Goal: Information Seeking & Learning: Learn about a topic

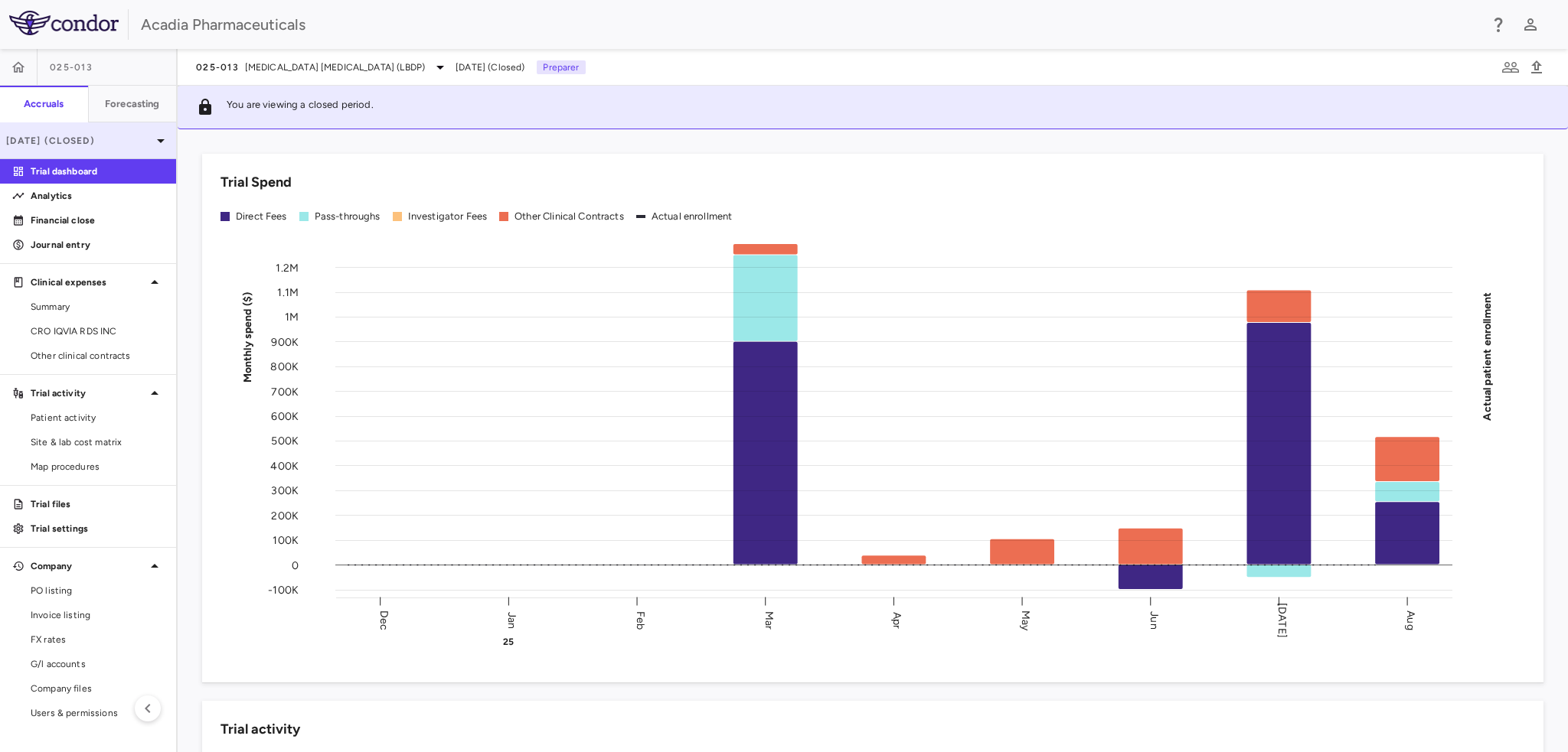
click at [147, 134] on p "Aug 2025 (Closed)" at bounding box center [79, 140] width 146 height 14
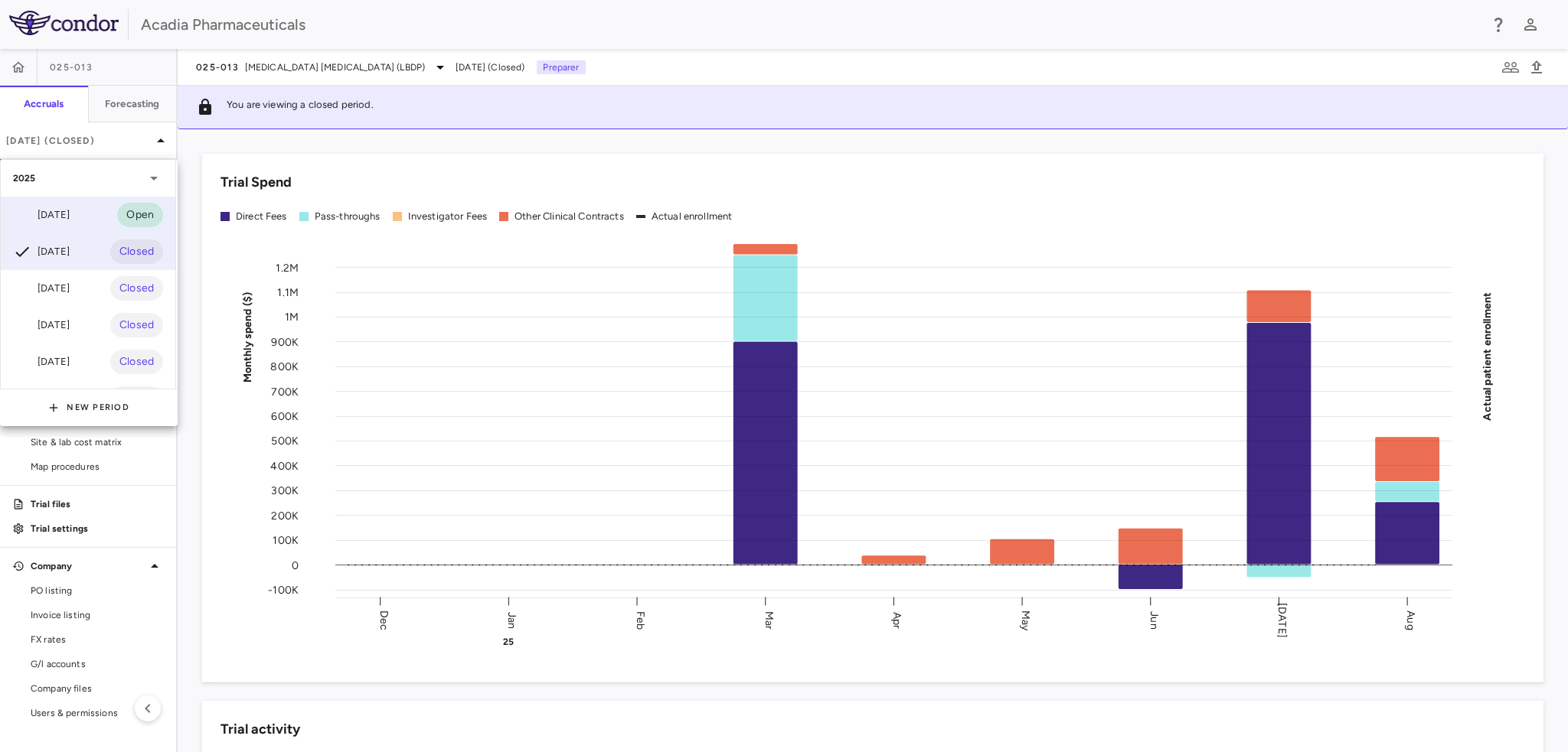
click at [70, 222] on div "Sep 2025" at bounding box center [41, 215] width 57 height 18
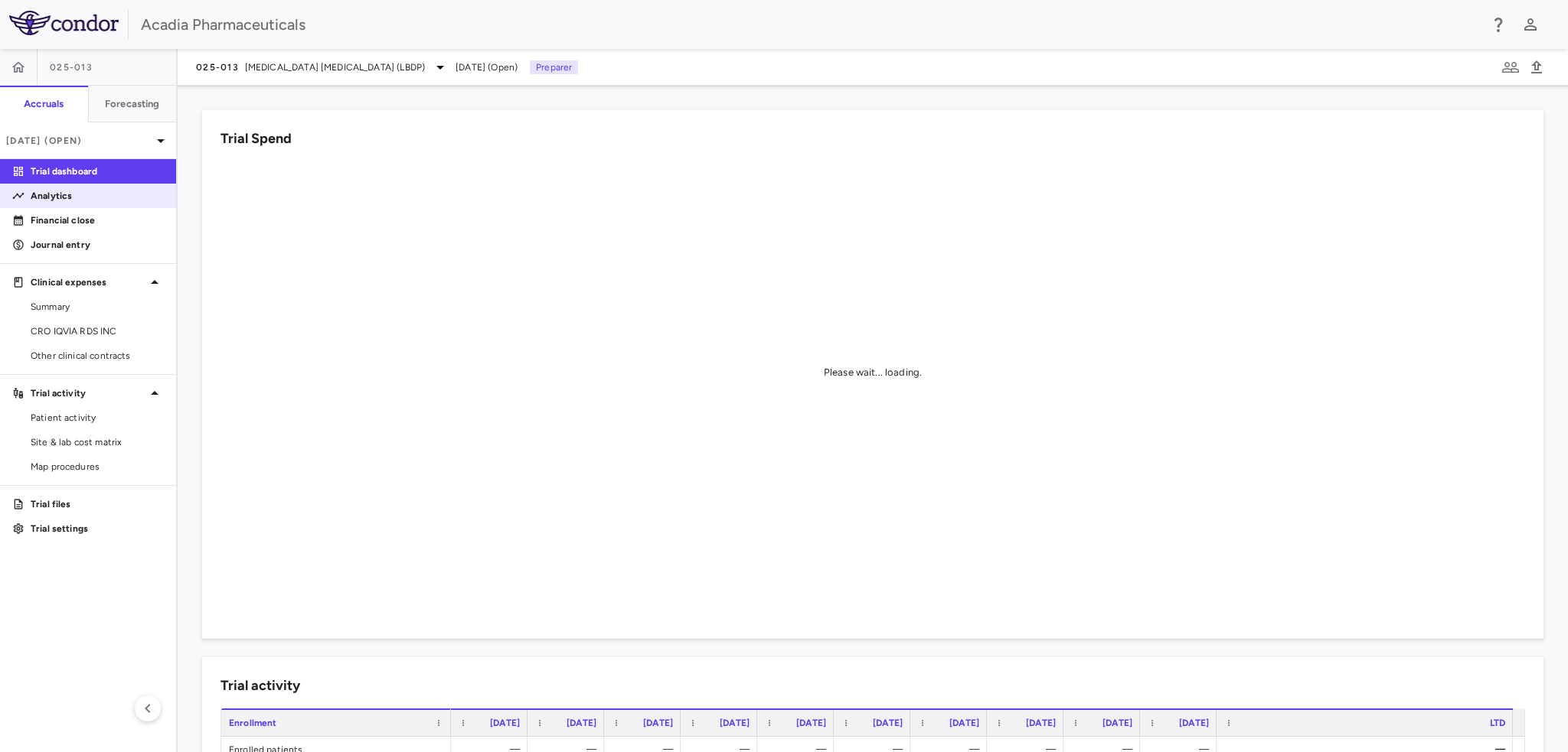
click at [77, 195] on p "Analytics" at bounding box center [97, 196] width 134 height 14
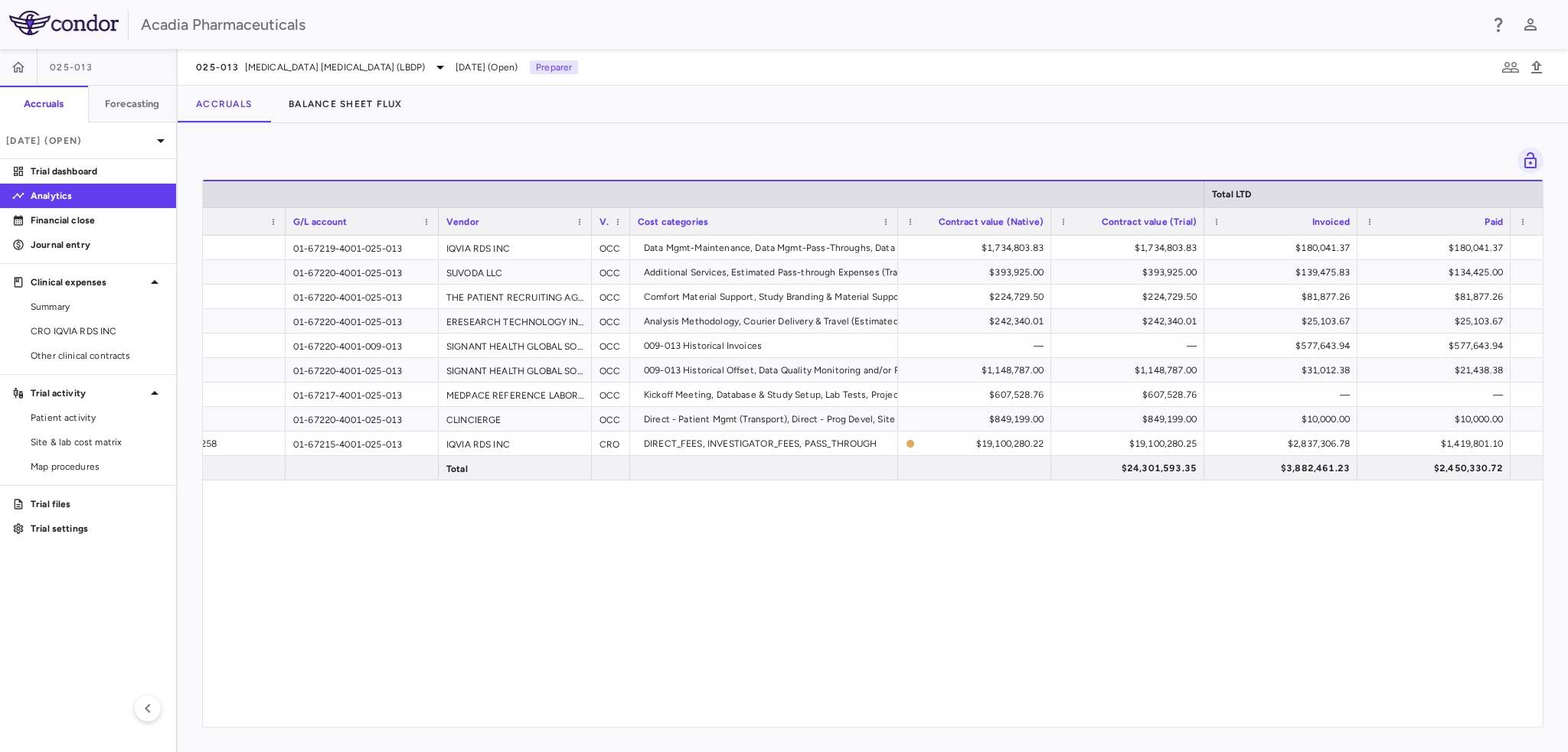
scroll to position [0, 37]
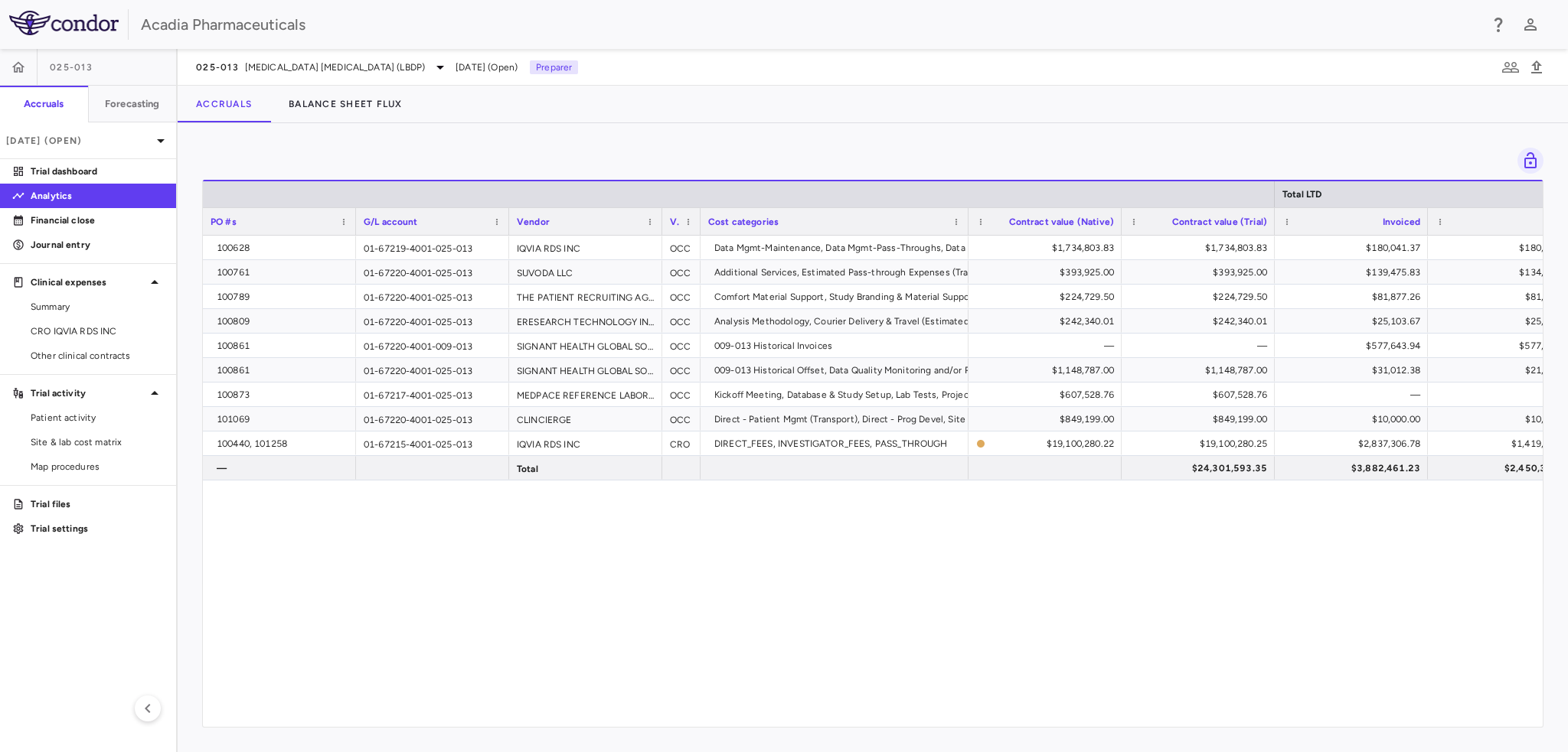
click at [919, 698] on div "100628 01-67219-4001-025-013 IQVIA RDS INC OCC Data Mgmt-Maintenance, Data Mgmt…" at bounding box center [873, 476] width 1340 height 480
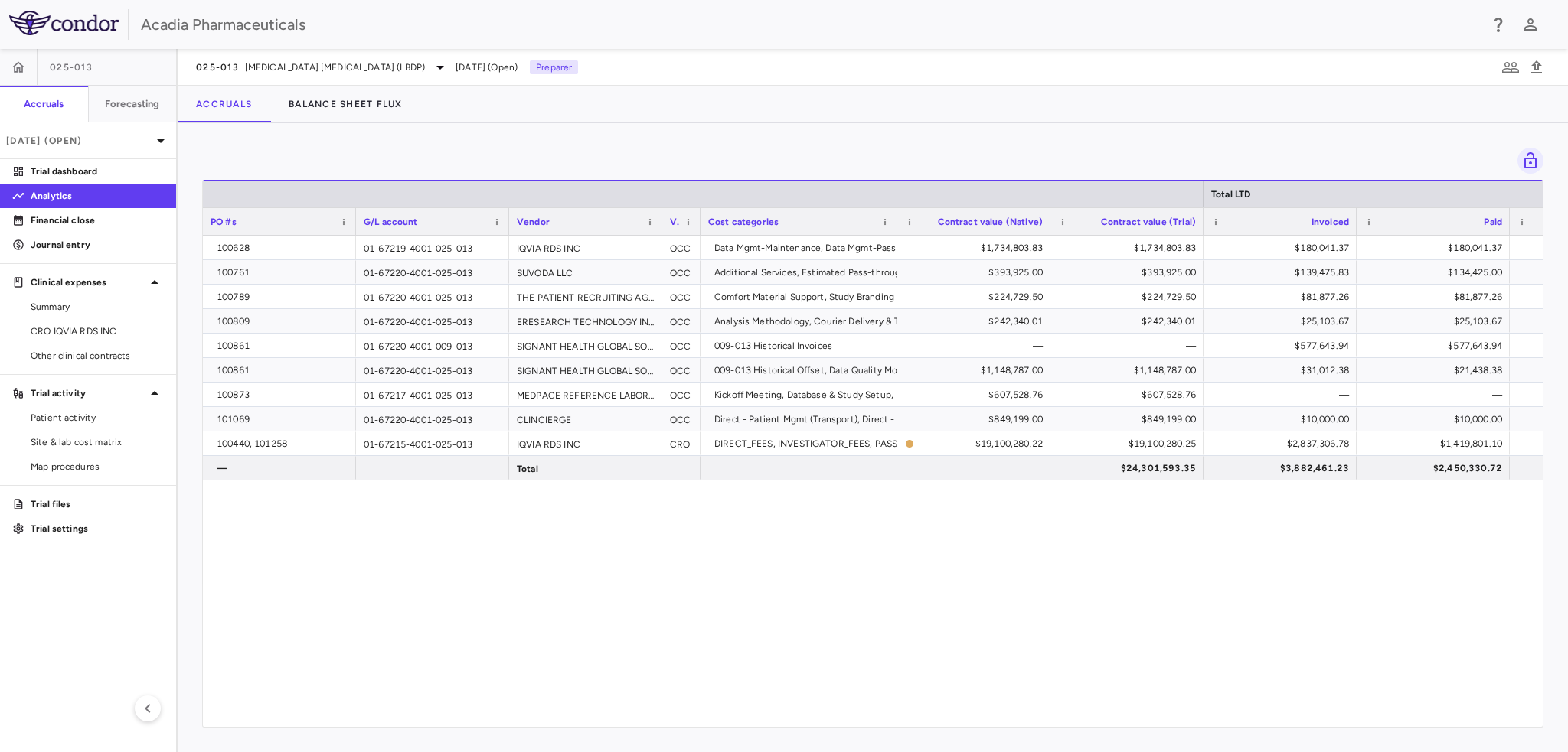
drag, startPoint x: 968, startPoint y: 220, endPoint x: 896, endPoint y: 222, distance: 72.0
click at [896, 222] on div at bounding box center [896, 221] width 6 height 27
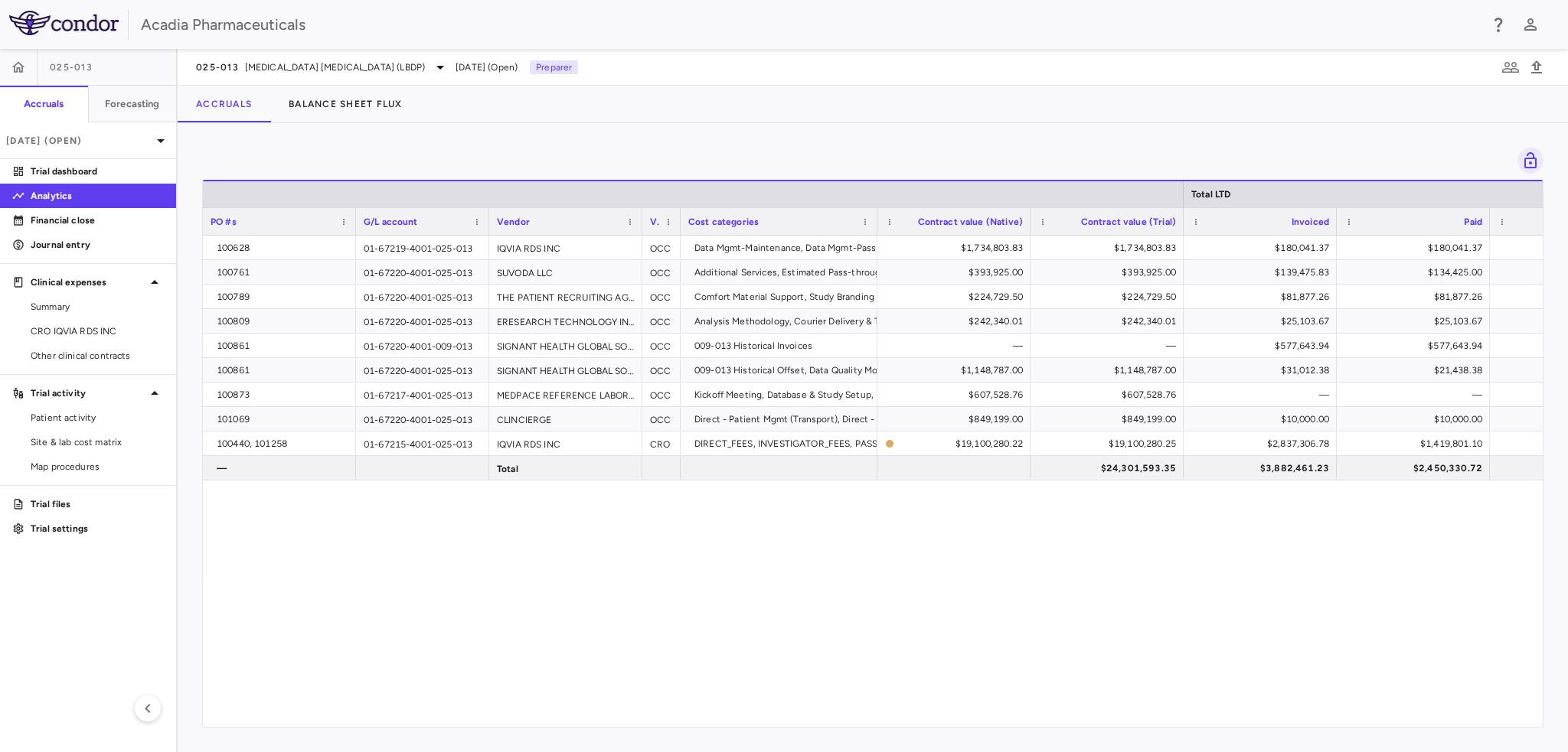
drag, startPoint x: 507, startPoint y: 232, endPoint x: 487, endPoint y: 232, distance: 20.0
click at [487, 232] on div at bounding box center [488, 221] width 6 height 27
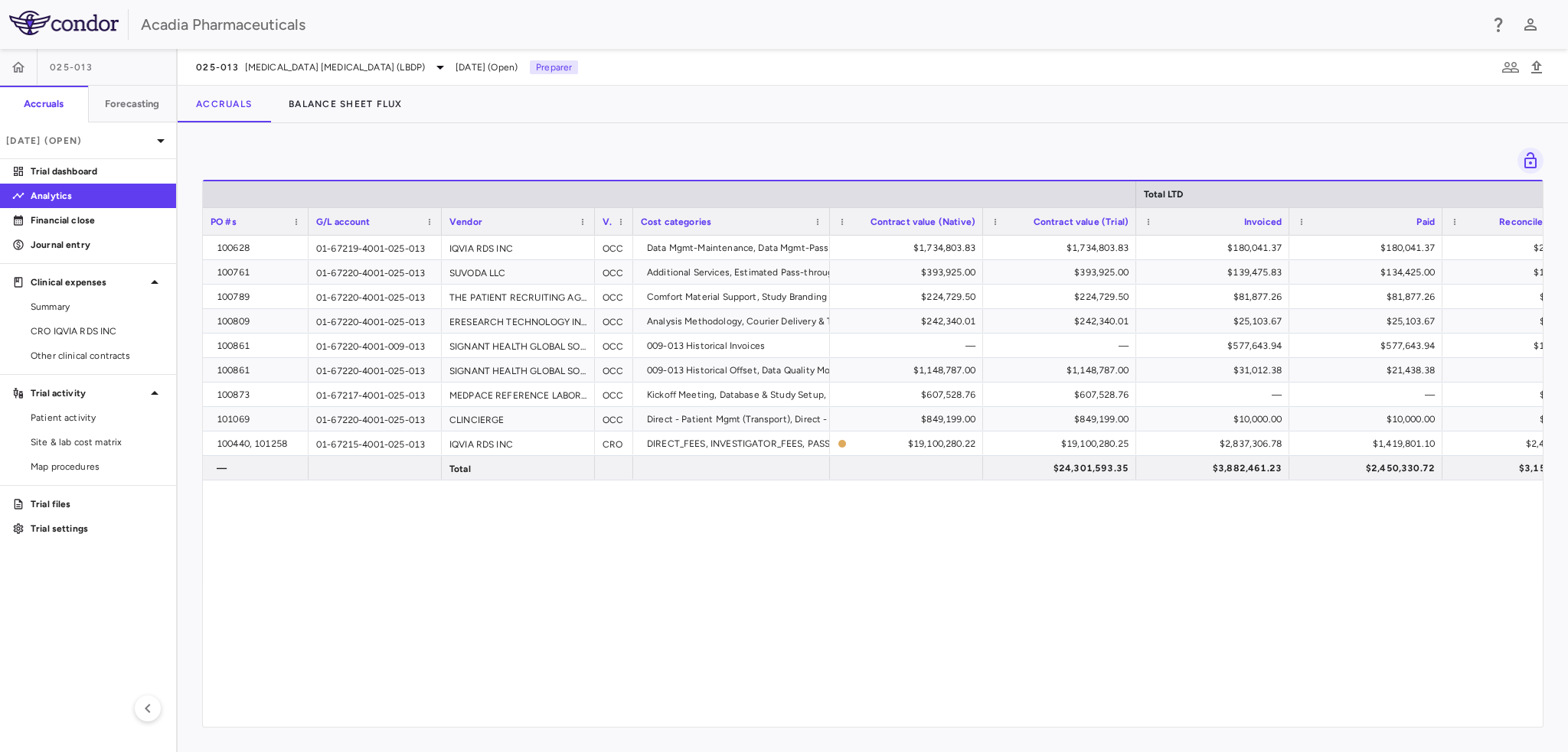
drag, startPoint x: 354, startPoint y: 231, endPoint x: 307, endPoint y: 228, distance: 47.1
click at [307, 228] on div at bounding box center [308, 221] width 6 height 27
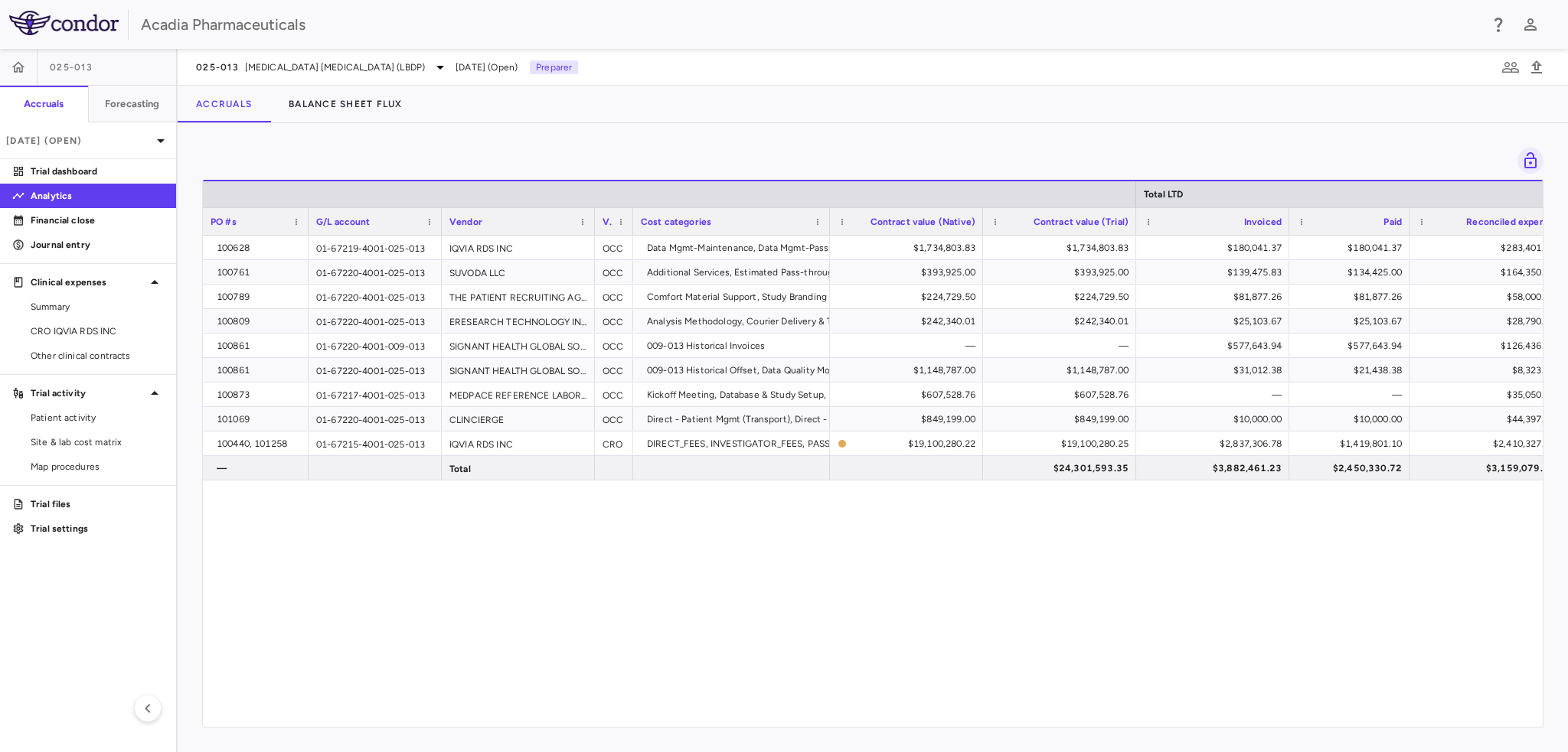
drag, startPoint x: 1440, startPoint y: 231, endPoint x: 1407, endPoint y: 229, distance: 33.1
click at [1407, 229] on div at bounding box center [1409, 221] width 6 height 27
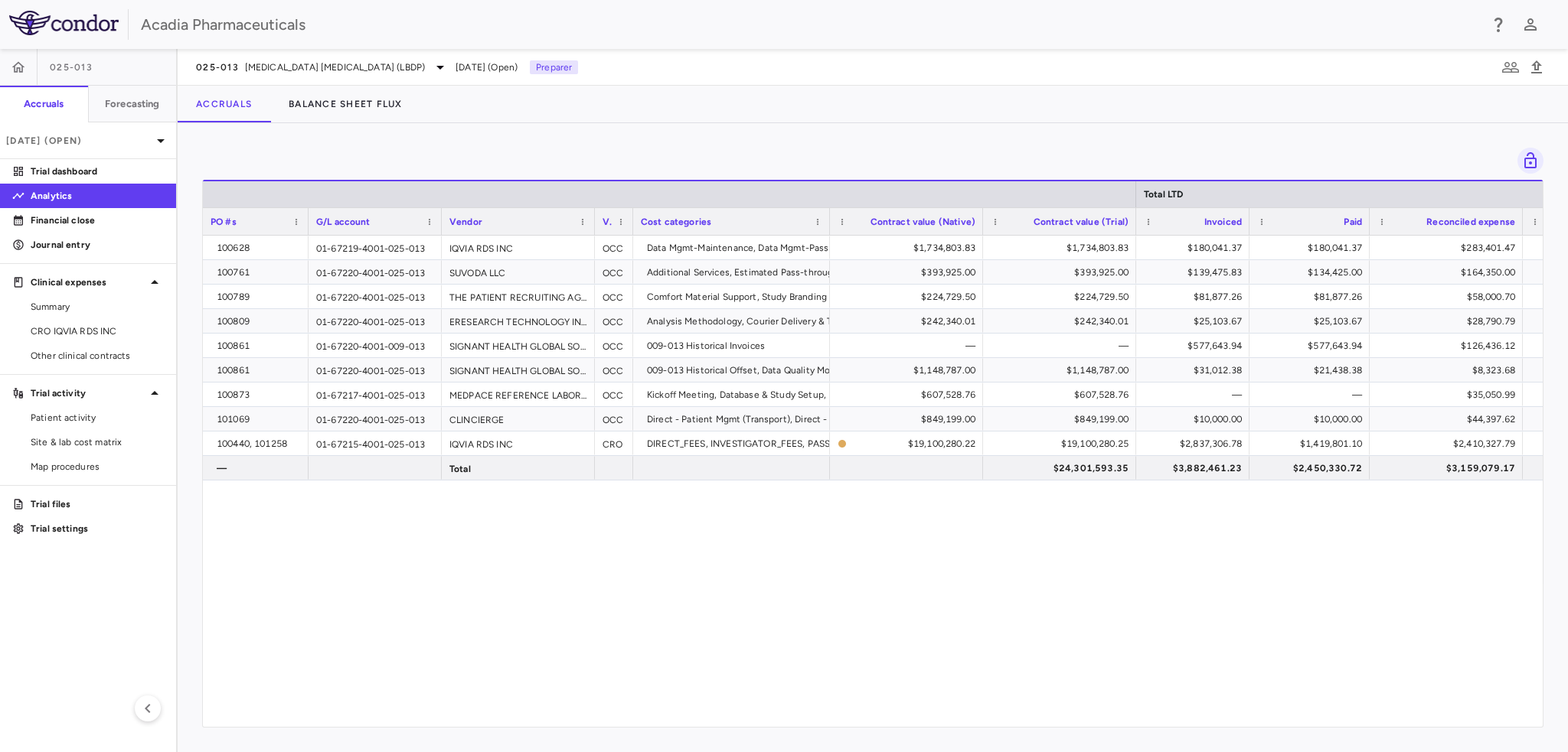
drag, startPoint x: 1287, startPoint y: 227, endPoint x: 1247, endPoint y: 228, distance: 40.0
click at [1247, 228] on div at bounding box center [1249, 221] width 6 height 27
drag, startPoint x: 1519, startPoint y: 231, endPoint x: 1498, endPoint y: 224, distance: 22.1
click at [1498, 224] on div at bounding box center [1501, 221] width 6 height 27
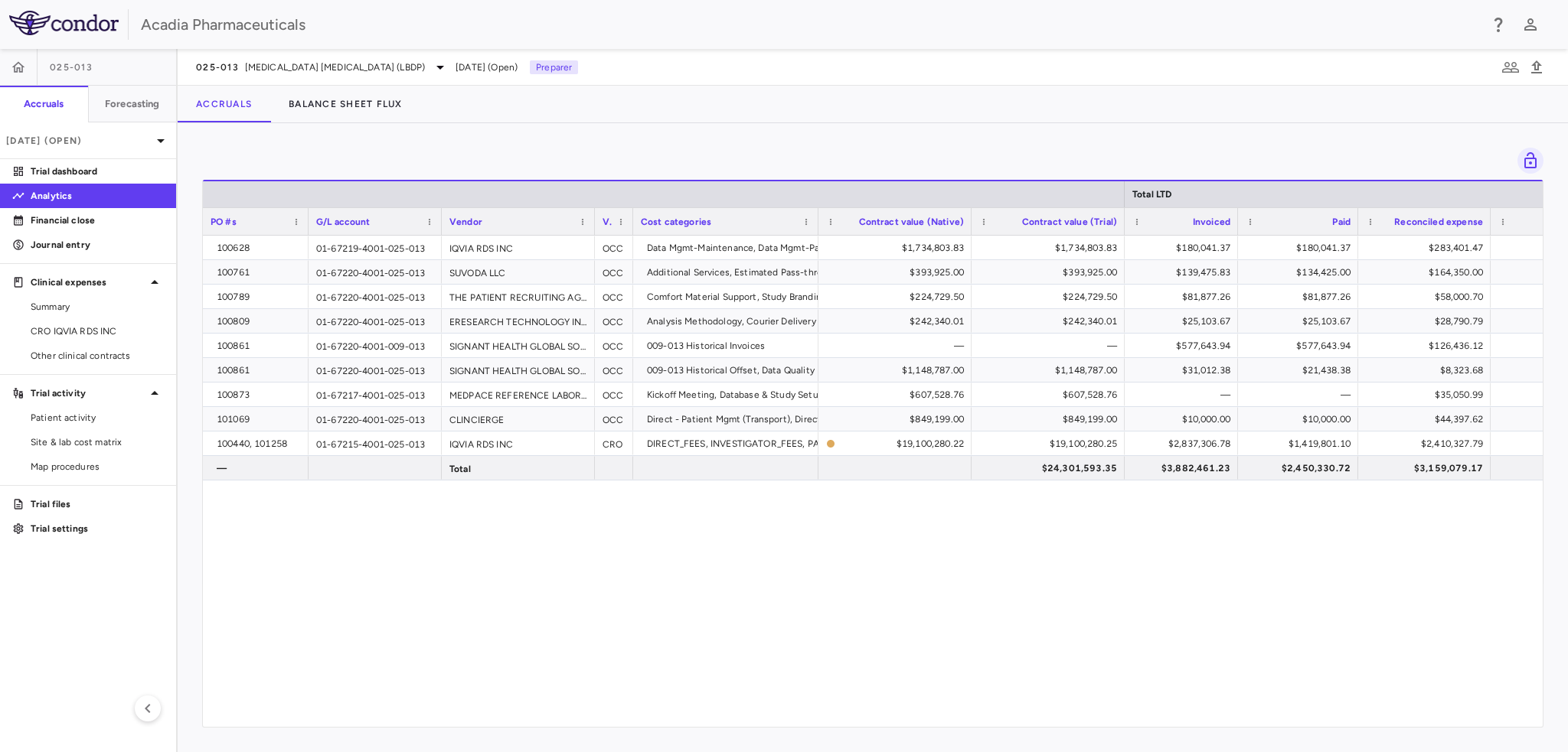
drag, startPoint x: 827, startPoint y: 225, endPoint x: 468, endPoint y: 324, distance: 372.4
click at [778, 269] on div "Total LTD As of period end PO #s G/L account Vendor Paid" at bounding box center [873, 454] width 1340 height 547
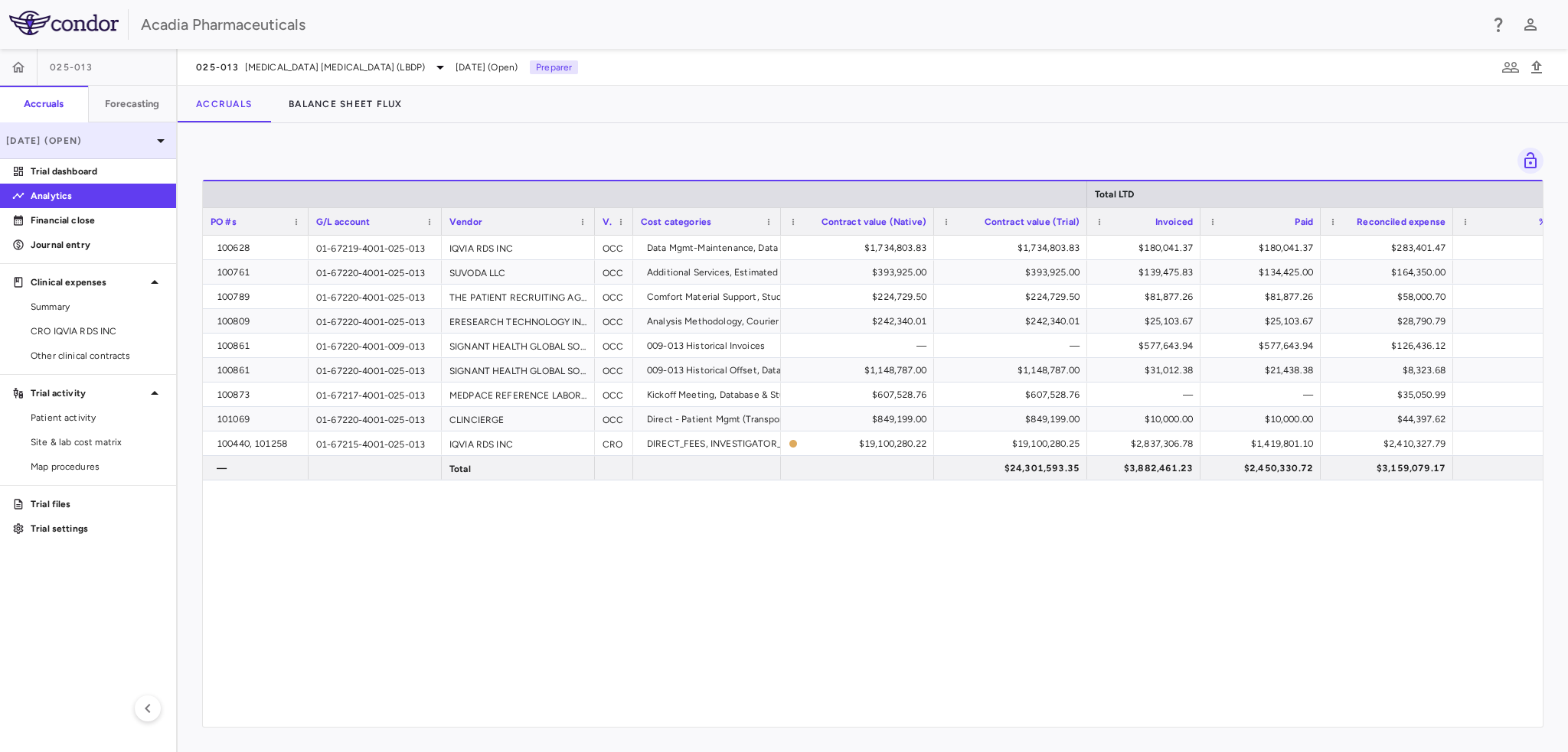
click at [157, 133] on icon at bounding box center [161, 141] width 18 height 18
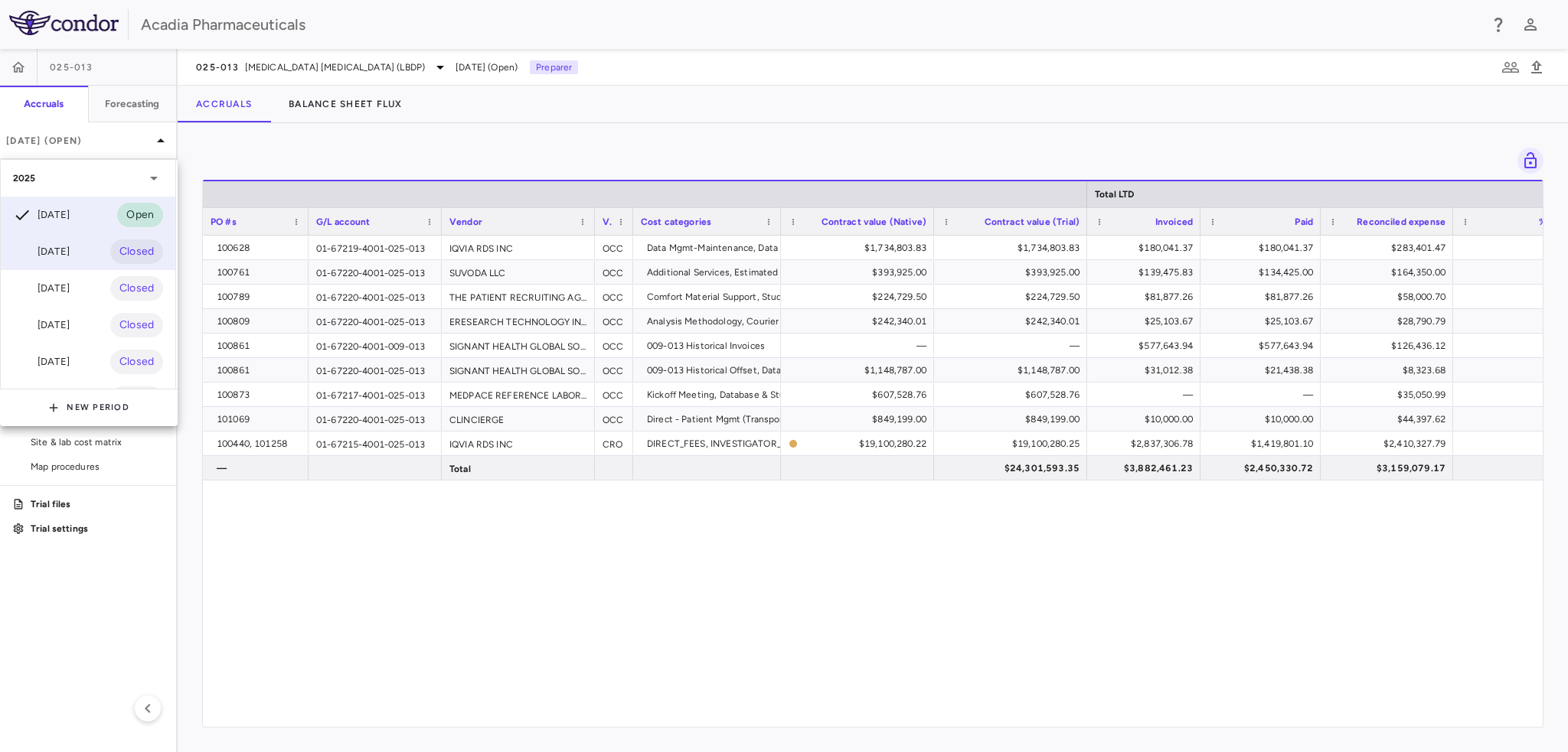
click at [96, 242] on div "Aug 2025 Closed" at bounding box center [88, 252] width 175 height 37
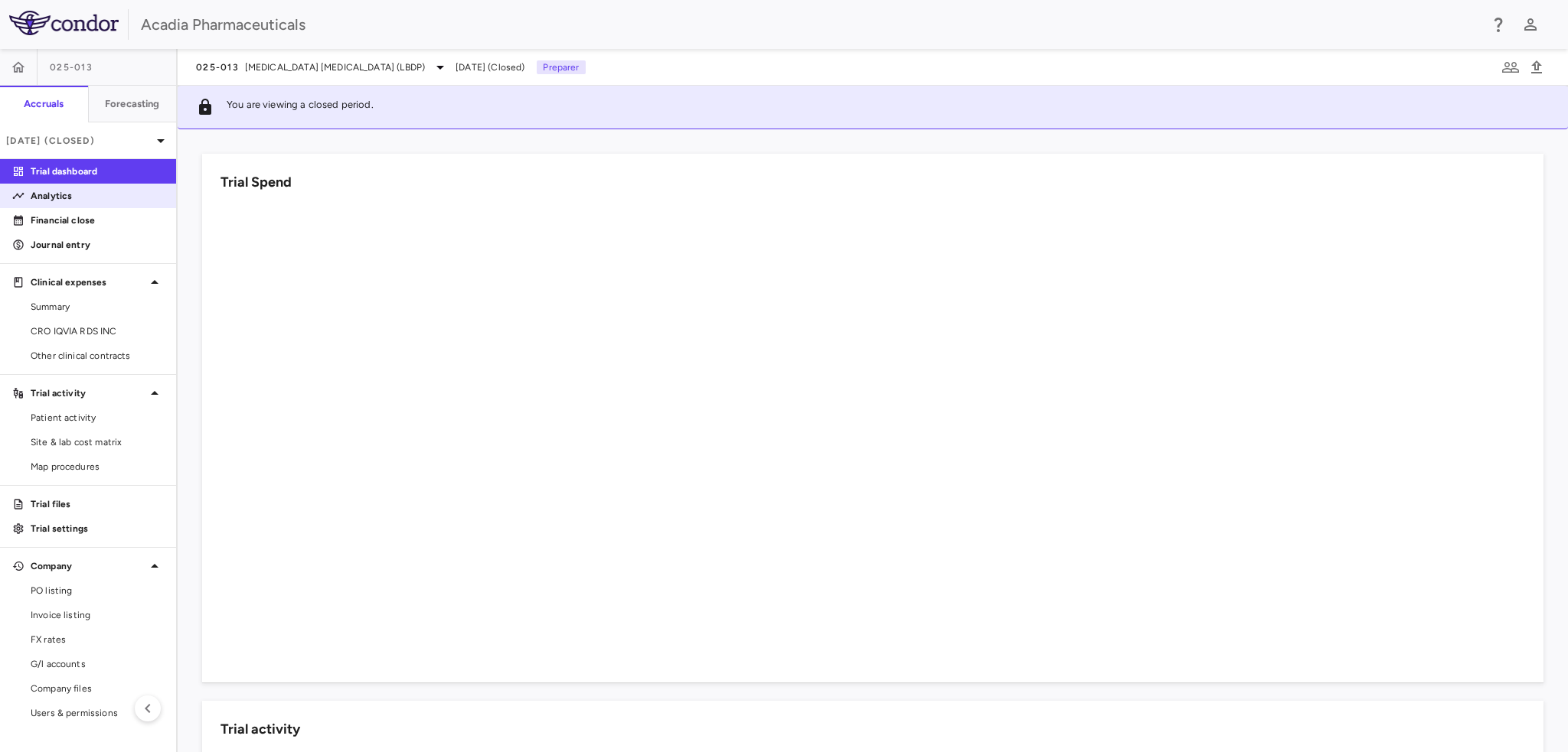
click at [99, 196] on p "Analytics" at bounding box center [97, 196] width 134 height 14
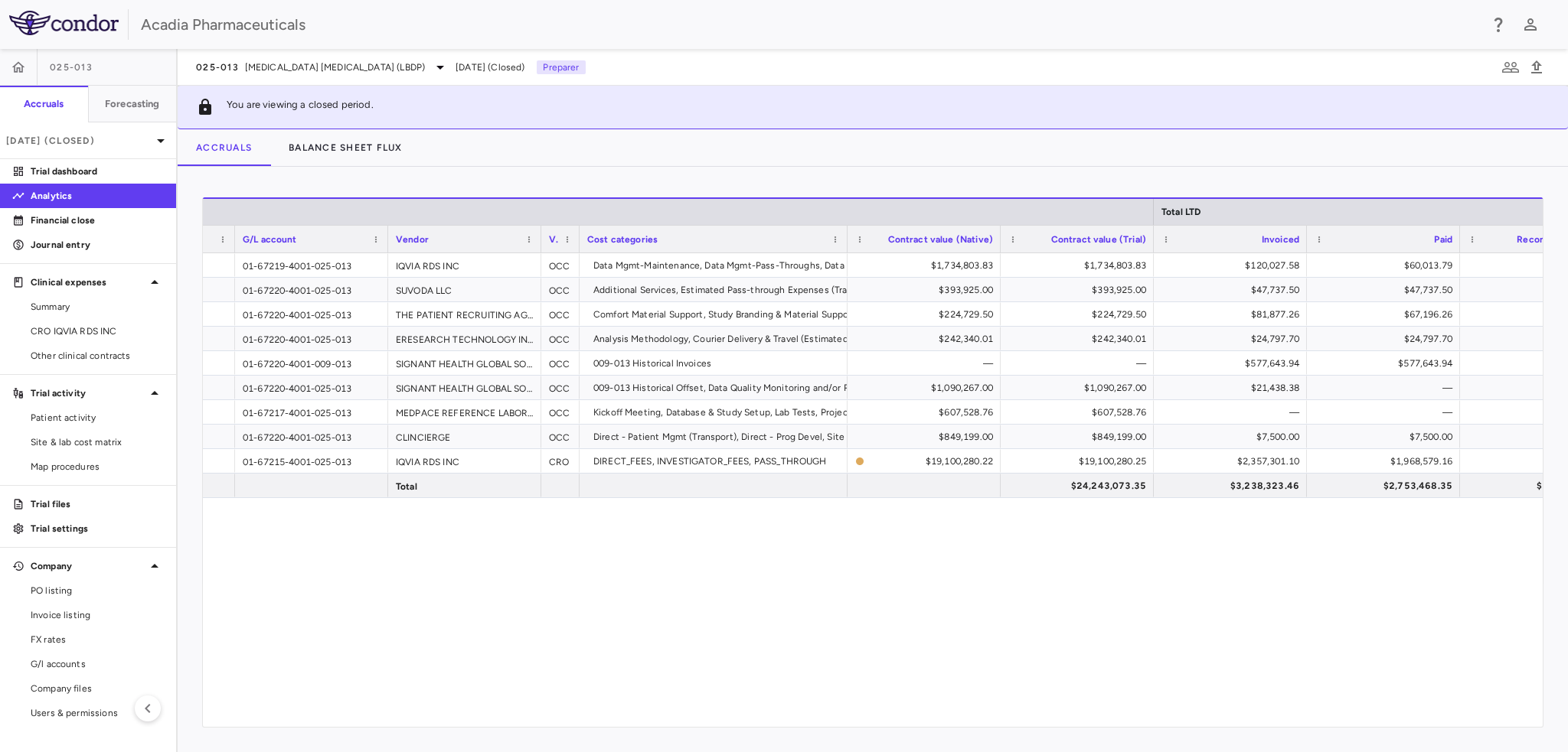
scroll to position [0, 146]
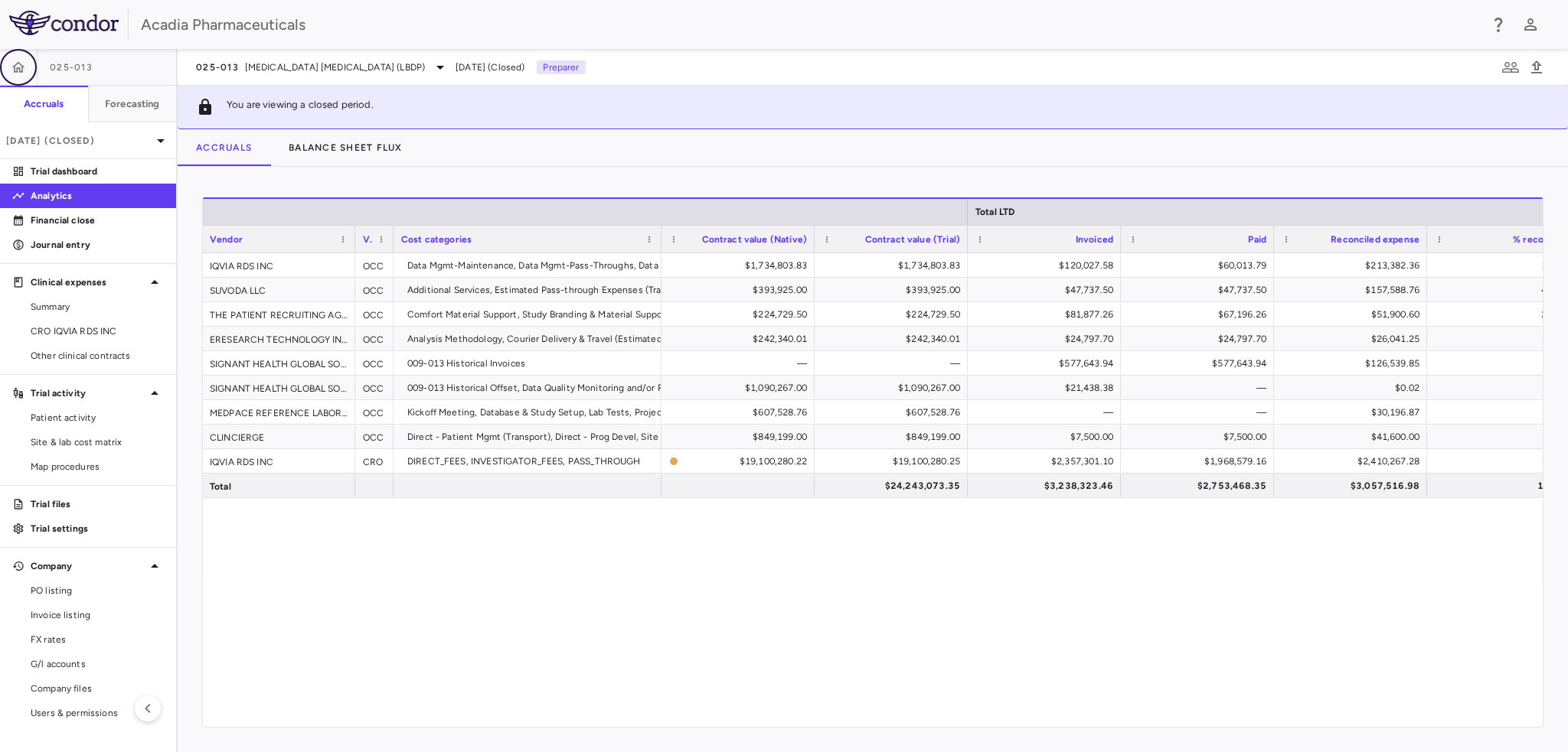
click at [23, 70] on icon "button" at bounding box center [18, 67] width 16 height 16
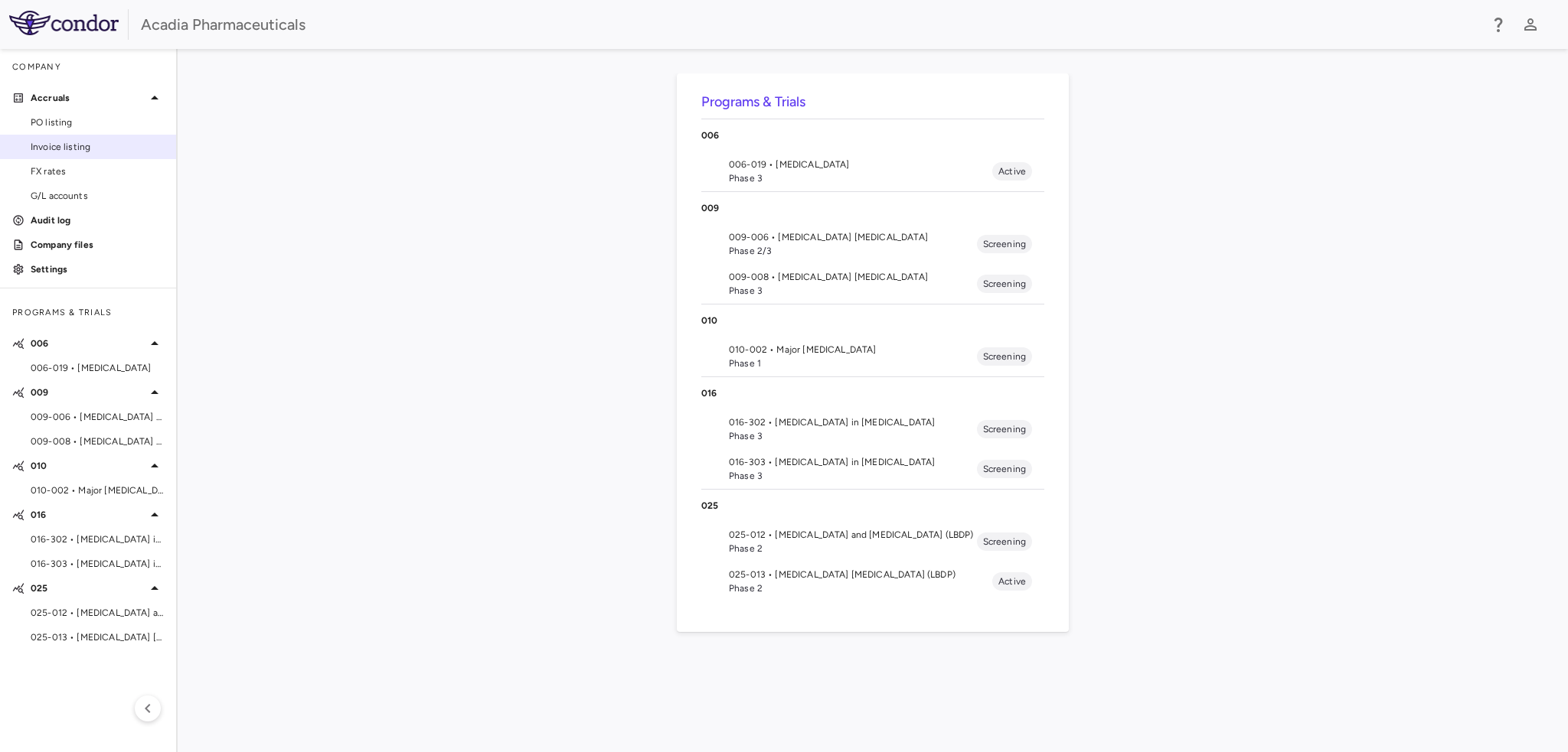
click at [111, 146] on span "Invoice listing" at bounding box center [97, 146] width 134 height 14
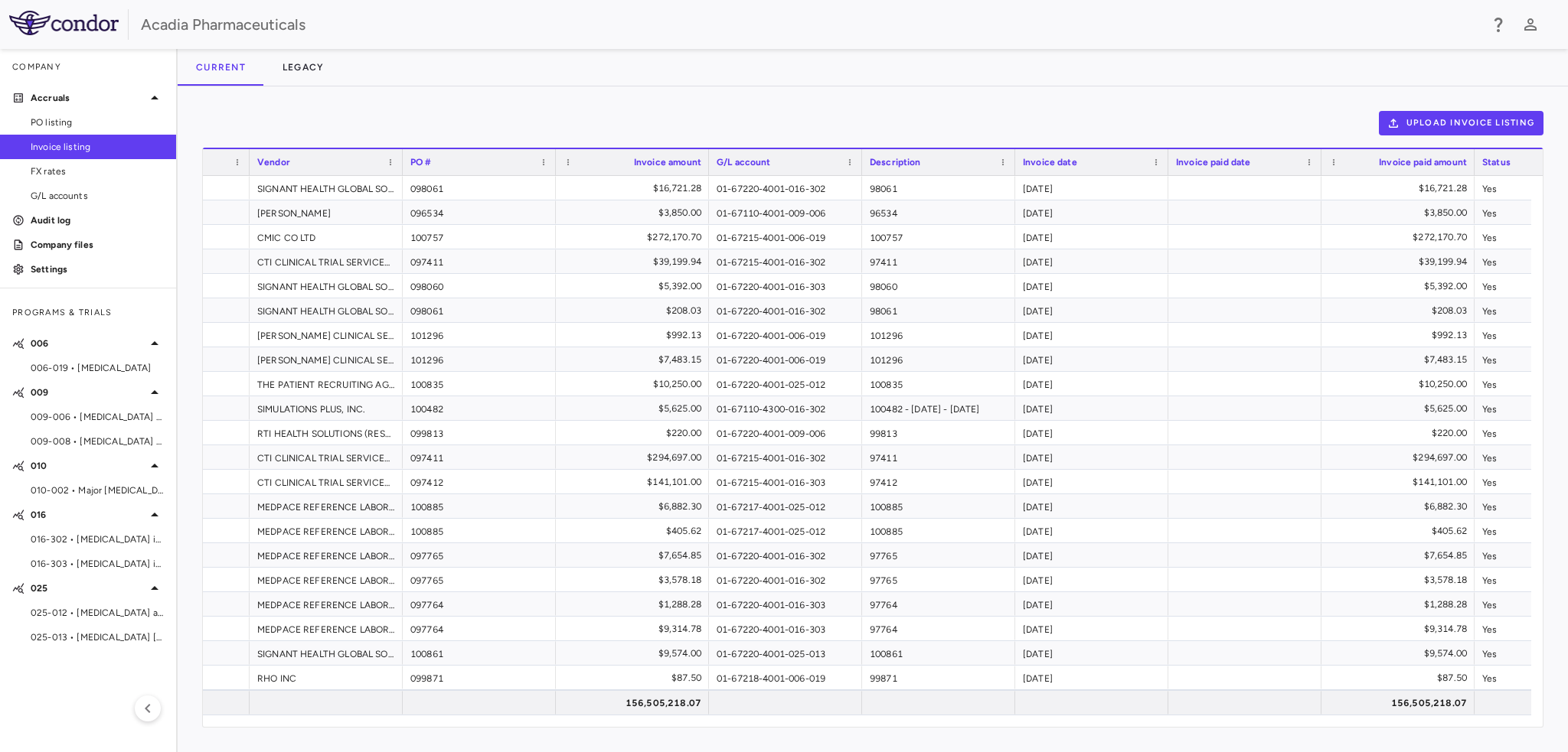
scroll to position [0, 180]
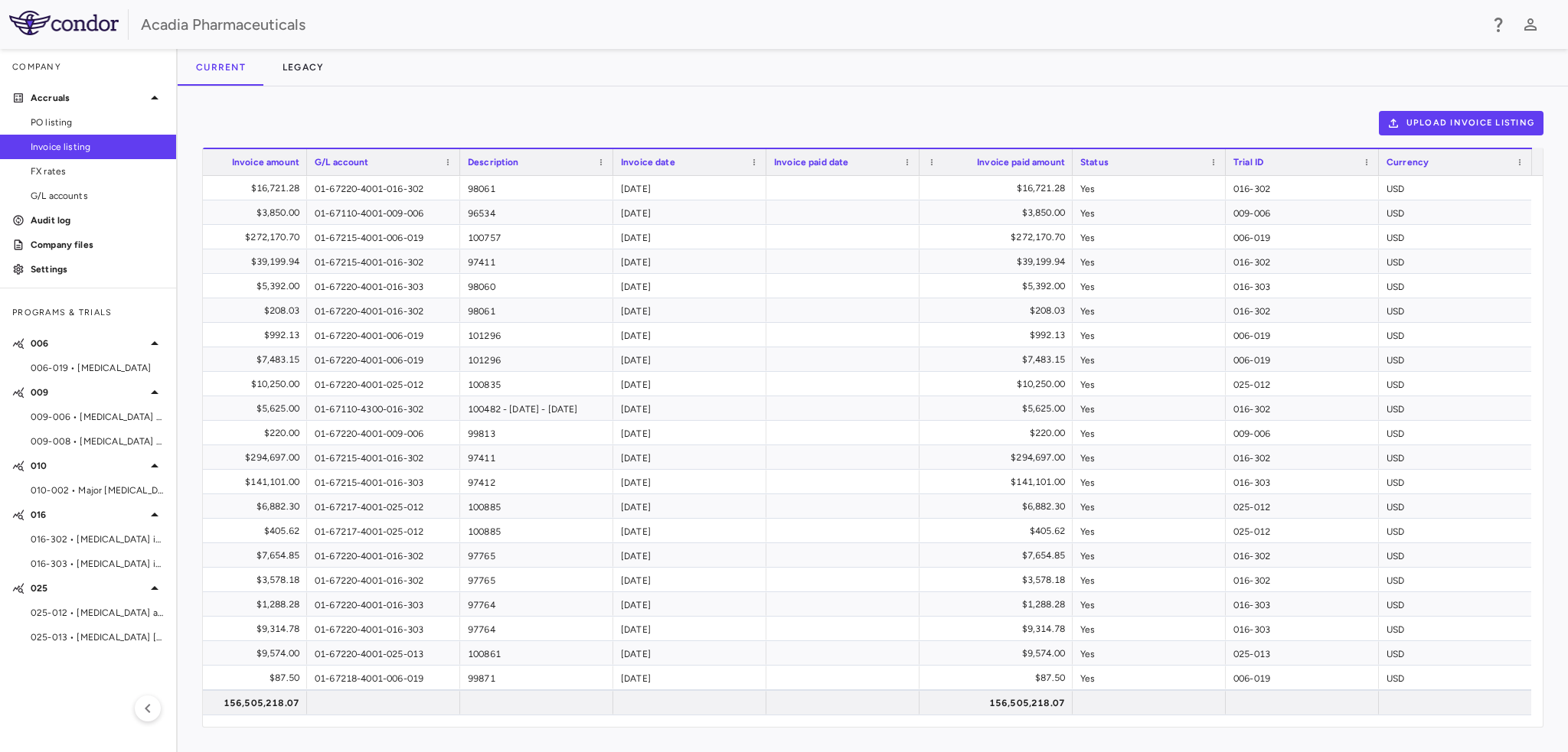
click at [1324, 112] on div "Upload invoice listing" at bounding box center [873, 123] width 1342 height 25
click at [50, 120] on span "PO listing" at bounding box center [97, 122] width 134 height 14
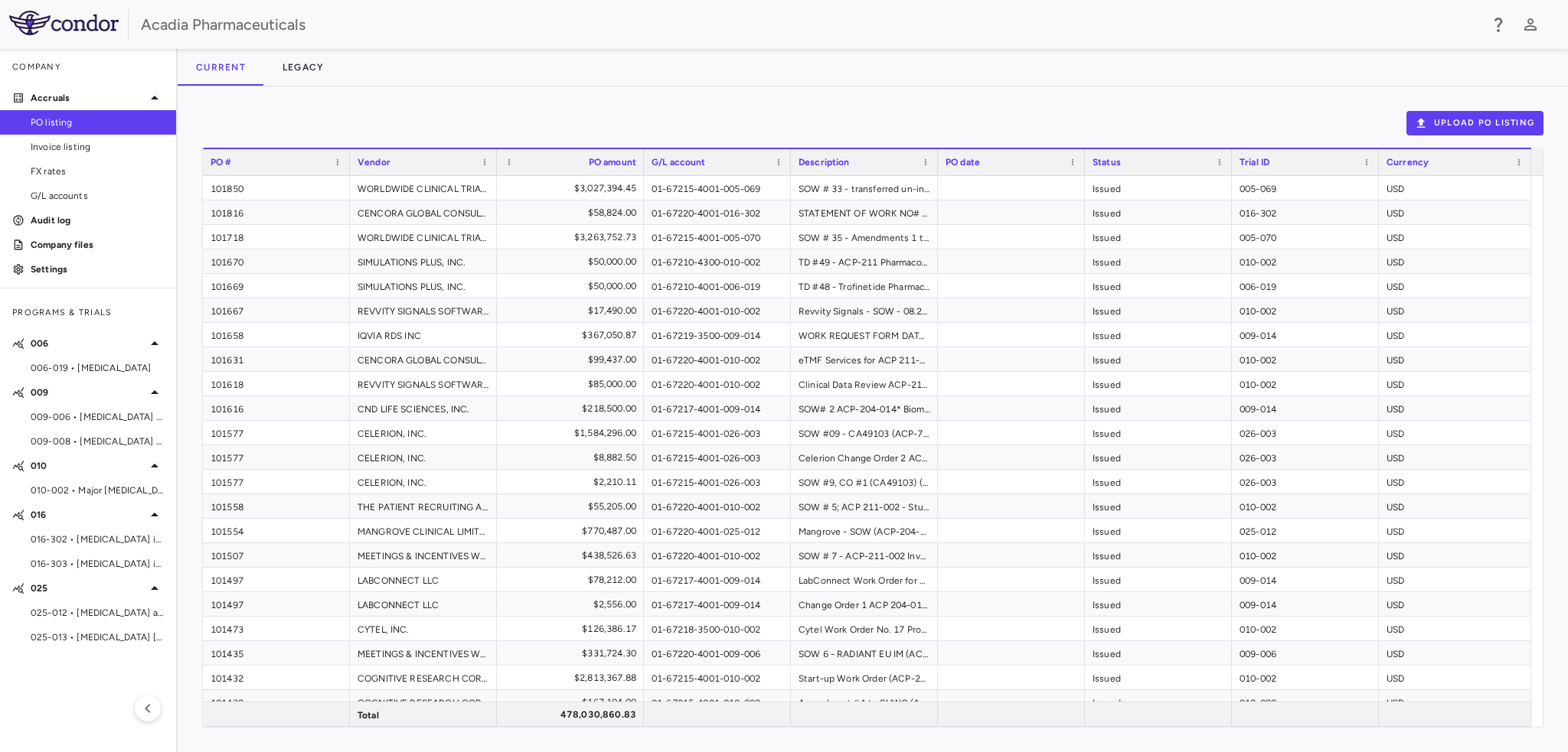
click at [43, 21] on img at bounding box center [64, 23] width 110 height 25
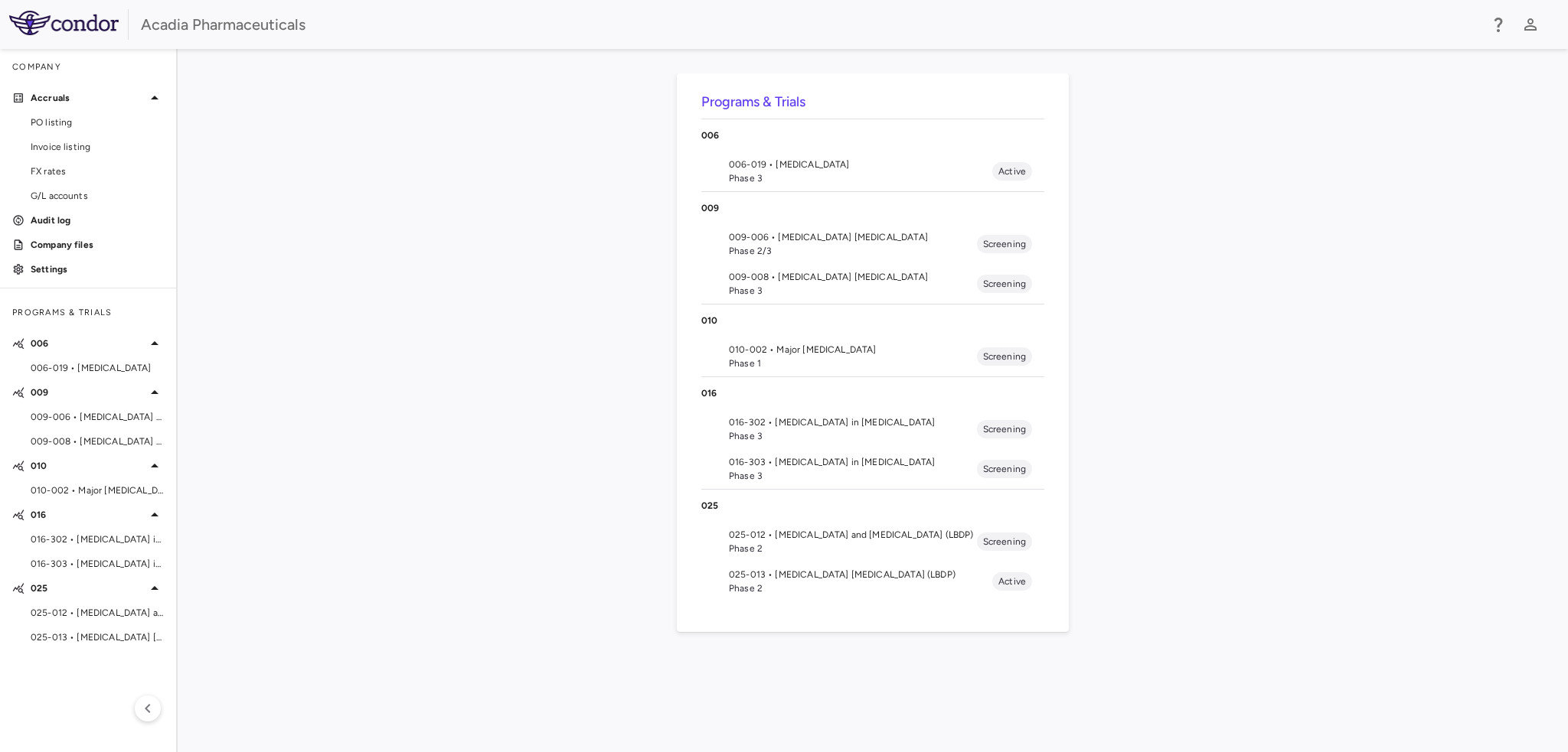
click at [763, 572] on span "025-013 • Lewy Body Dementia Psychosis (LBDP)" at bounding box center [860, 575] width 264 height 14
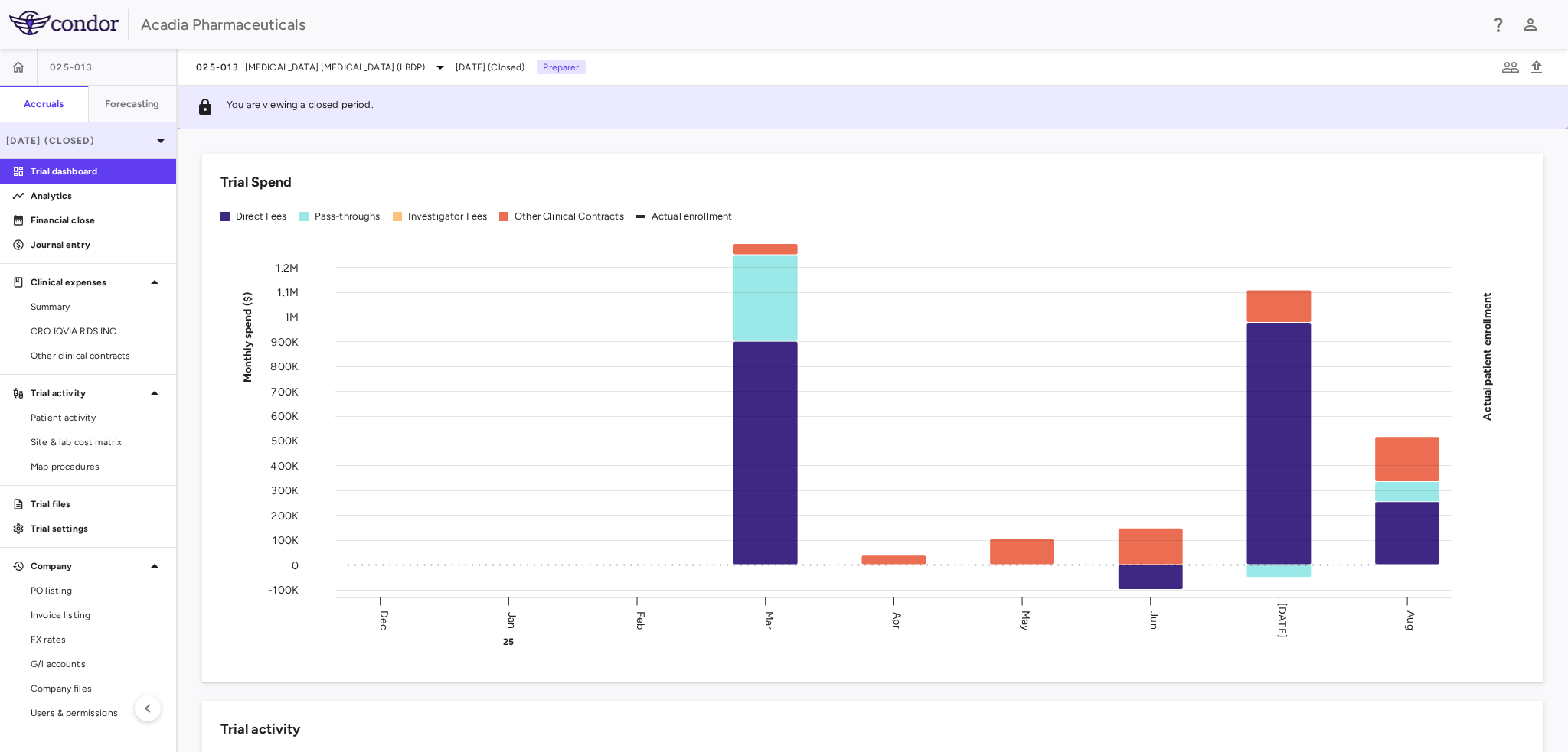
click at [163, 132] on icon at bounding box center [161, 141] width 18 height 18
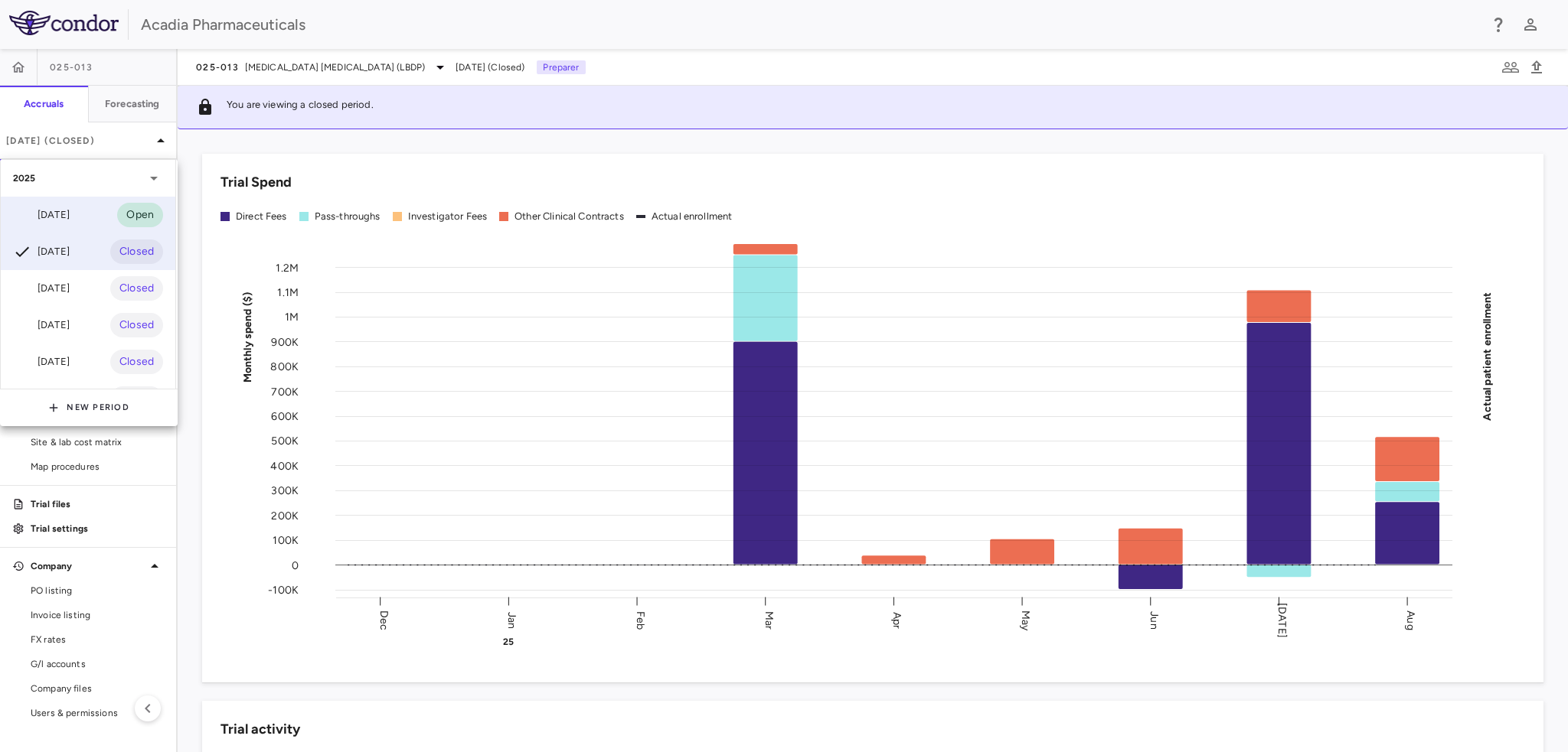
click at [82, 215] on div "Sep 2025 Open" at bounding box center [88, 215] width 175 height 37
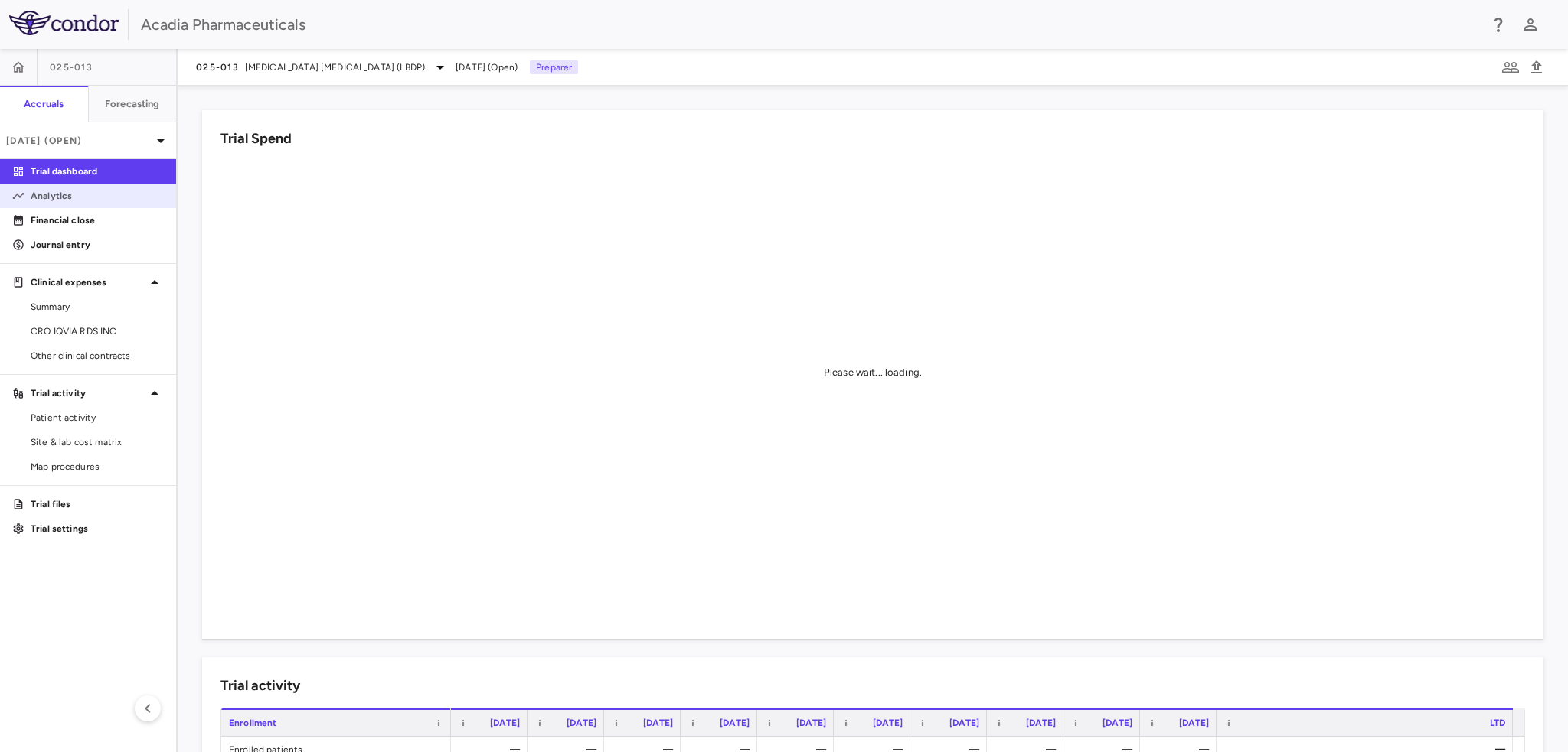
click at [56, 204] on link "Analytics" at bounding box center [88, 196] width 176 height 23
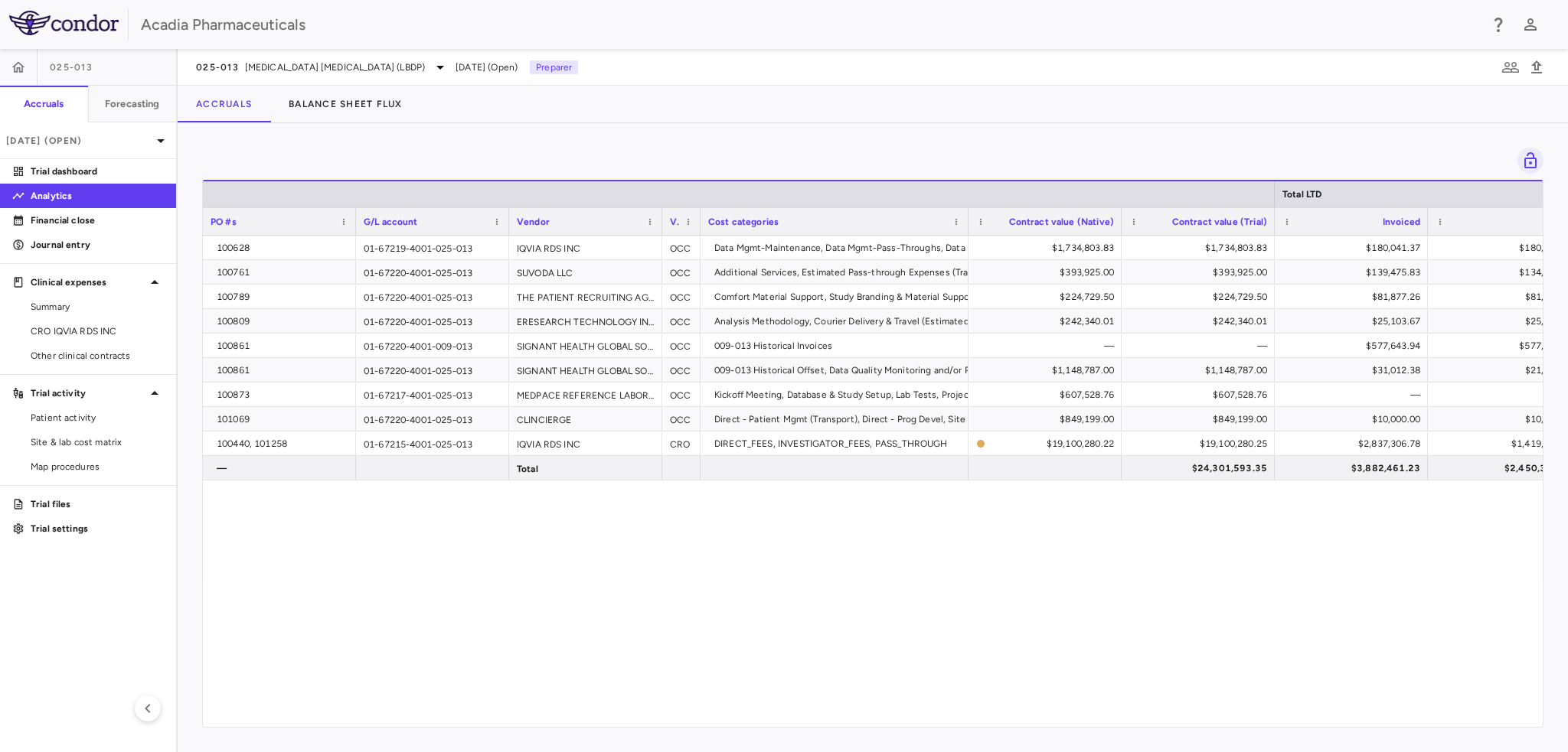
scroll to position [0, 211]
